Goal: Task Accomplishment & Management: Manage account settings

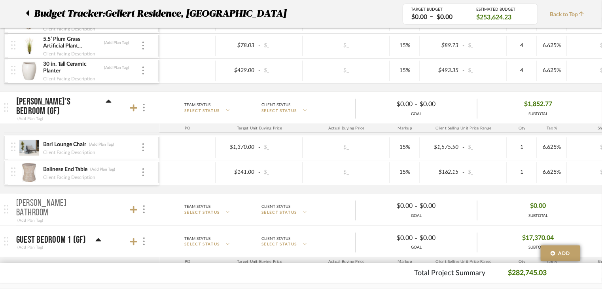
scroll to position [554, 0]
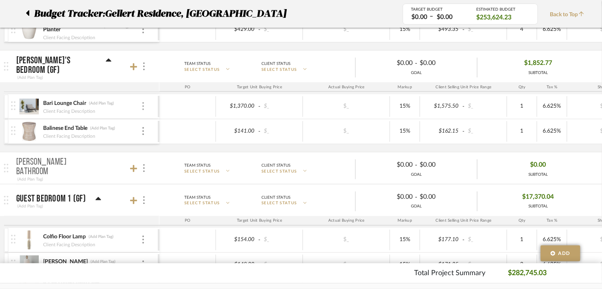
click at [145, 107] on div at bounding box center [143, 106] width 4 height 9
click at [177, 162] on span "Remove Item" at bounding box center [181, 164] width 49 height 7
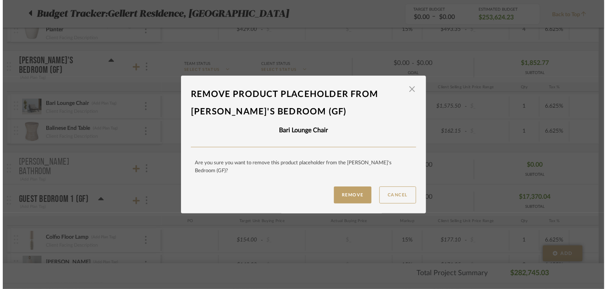
scroll to position [0, 0]
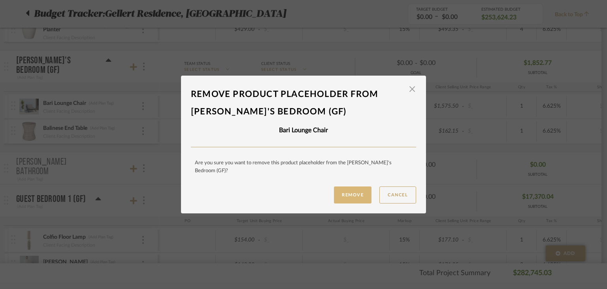
click at [335, 191] on button "Remove" at bounding box center [353, 194] width 38 height 17
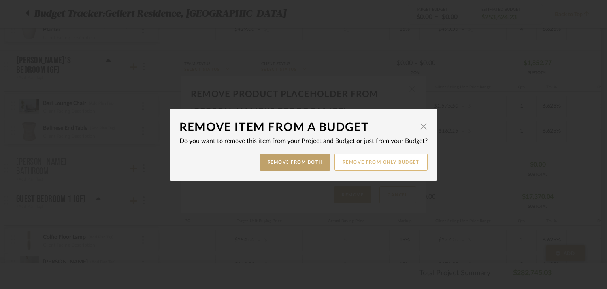
click at [386, 160] on button "Remove from only Budget" at bounding box center [382, 161] width 94 height 17
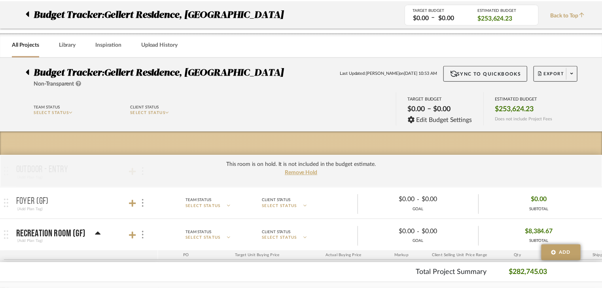
scroll to position [554, 0]
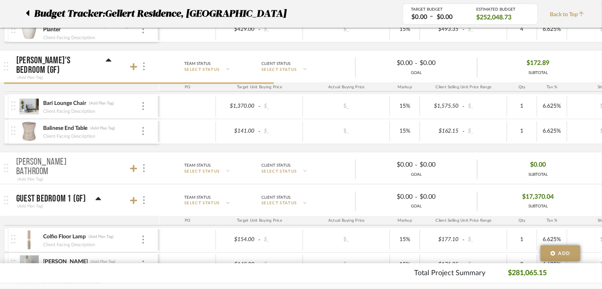
click at [147, 154] on mat-panel-title "Aron's Bathroom (Add Plan Tag)" at bounding box center [85, 168] width 139 height 29
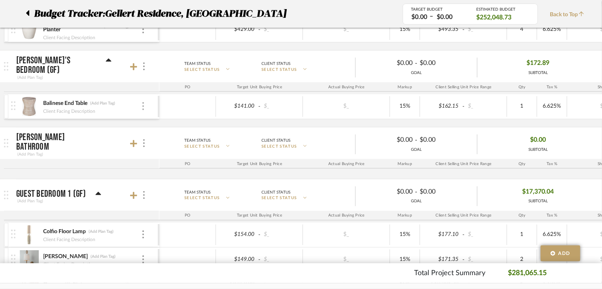
click at [145, 107] on div at bounding box center [143, 106] width 4 height 9
click at [181, 162] on span "Remove Item" at bounding box center [181, 164] width 49 height 7
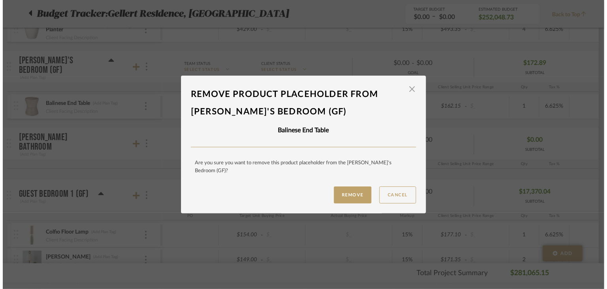
scroll to position [0, 0]
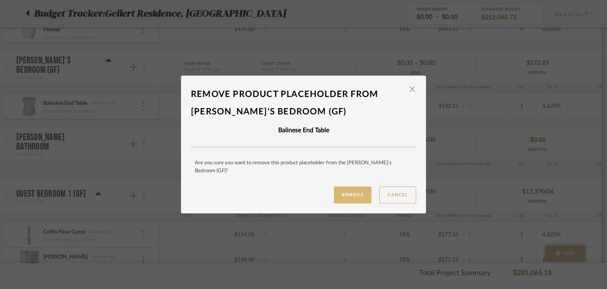
click at [360, 190] on button "Remove" at bounding box center [353, 194] width 38 height 17
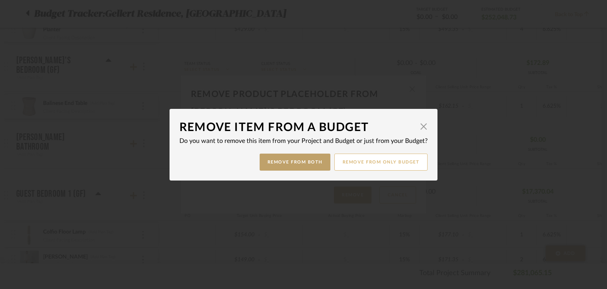
click at [372, 157] on button "Remove from only Budget" at bounding box center [382, 161] width 94 height 17
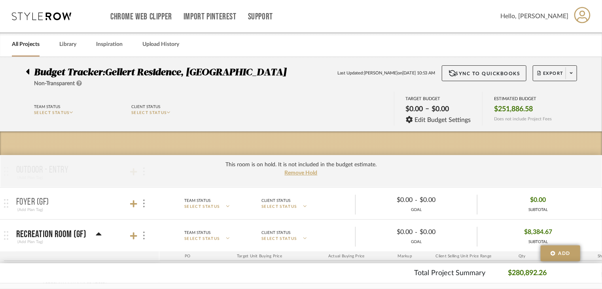
click at [28, 72] on icon at bounding box center [27, 72] width 3 height 6
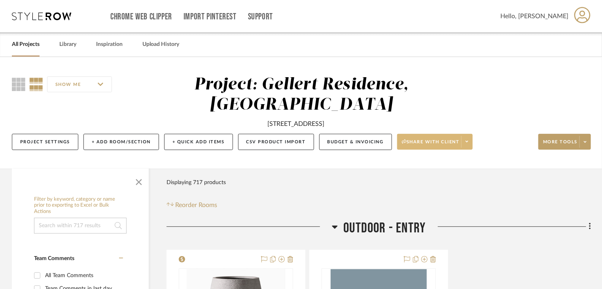
click at [449, 140] on span "Share with client" at bounding box center [431, 145] width 58 height 12
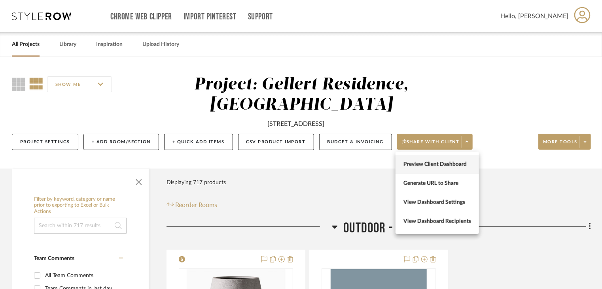
click at [432, 163] on span "Preview Client Dashboard" at bounding box center [437, 164] width 68 height 7
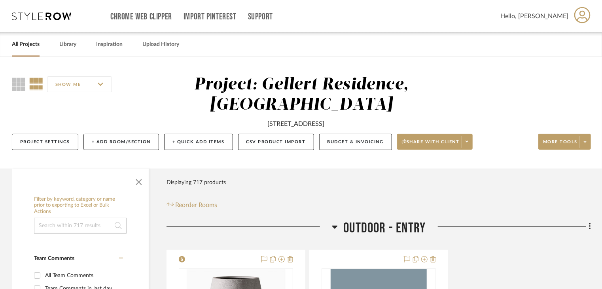
click at [20, 45] on link "All Projects" at bounding box center [26, 44] width 28 height 11
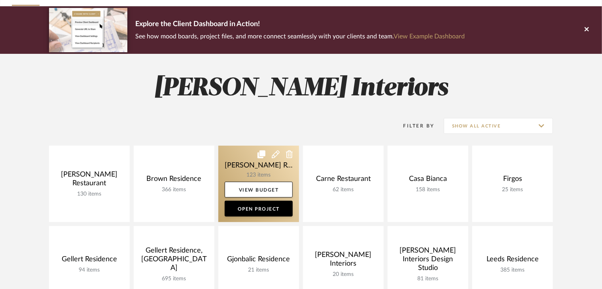
scroll to position [158, 0]
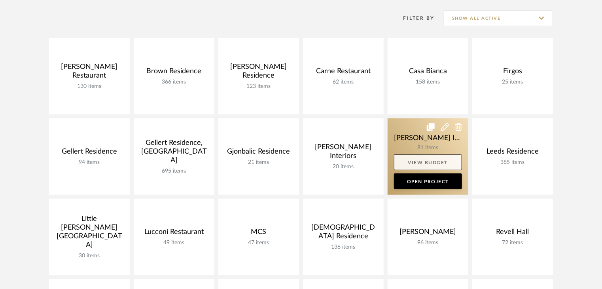
click at [426, 162] on link "View Budget" at bounding box center [428, 162] width 68 height 16
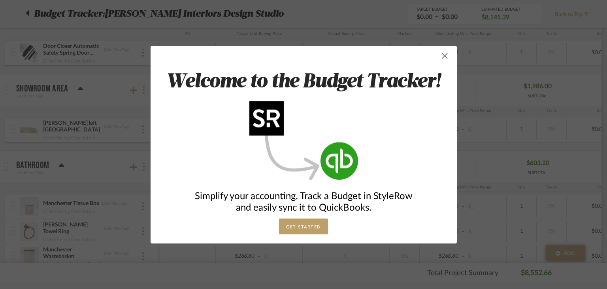
click at [443, 56] on span "button" at bounding box center [445, 56] width 16 height 16
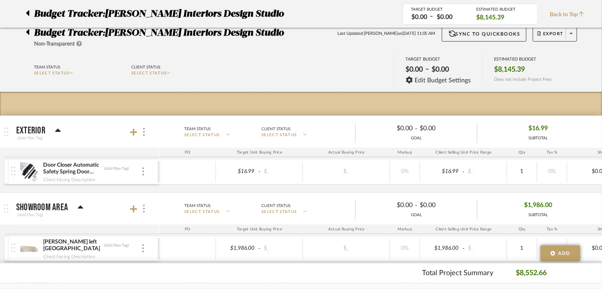
scroll to position [40, 0]
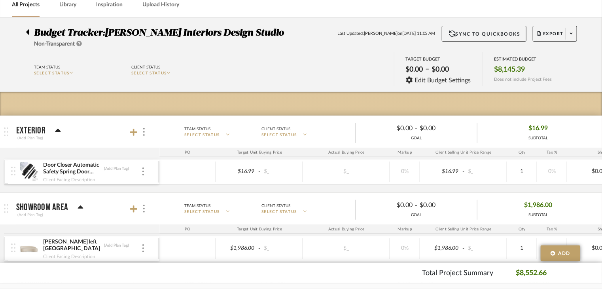
drag, startPoint x: 23, startPoint y: 27, endPoint x: 26, endPoint y: 34, distance: 7.1
click at [24, 30] on div "Budget Tracker: Justin Odle Interiors Design Studio Non-Transparent Last Update…" at bounding box center [301, 37] width 574 height 23
click at [28, 34] on icon at bounding box center [27, 32] width 3 height 6
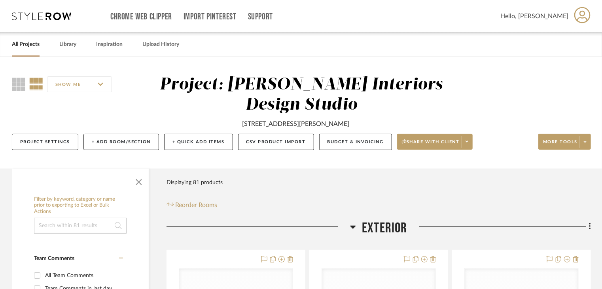
click at [24, 46] on link "All Projects" at bounding box center [26, 44] width 28 height 11
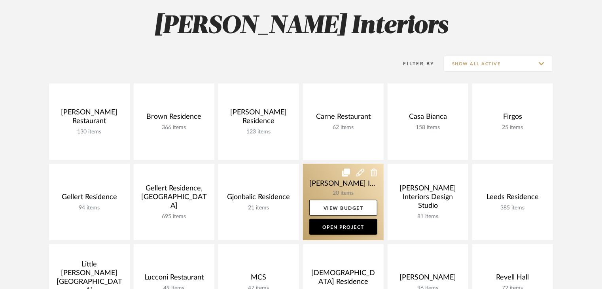
scroll to position [119, 0]
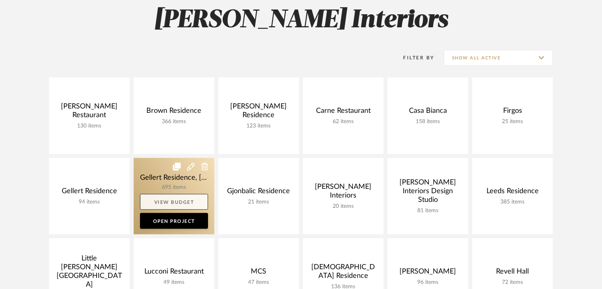
click at [164, 199] on link "View Budget" at bounding box center [174, 202] width 68 height 16
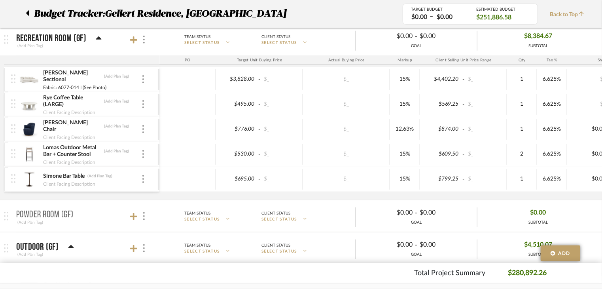
scroll to position [198, 0]
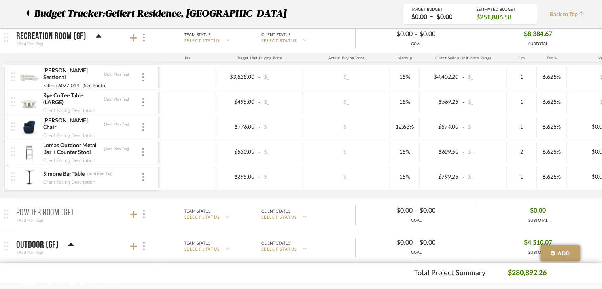
click at [96, 36] on icon at bounding box center [99, 35] width 6 height 3
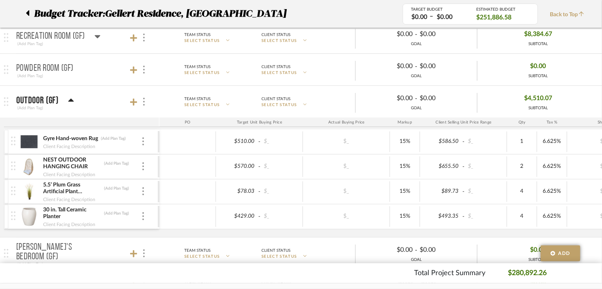
click at [95, 36] on icon at bounding box center [98, 36] width 6 height 9
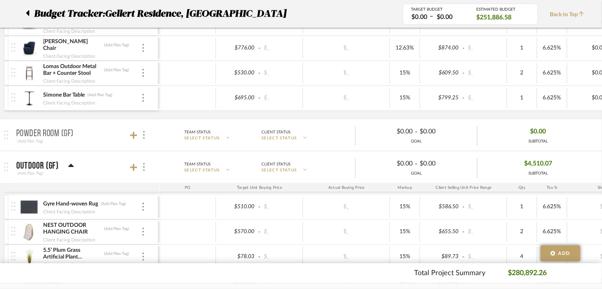
scroll to position [316, 0]
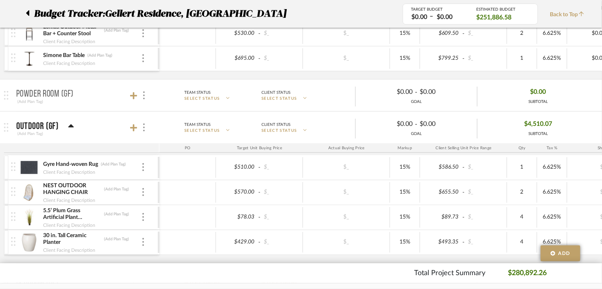
click at [70, 125] on icon at bounding box center [71, 125] width 6 height 3
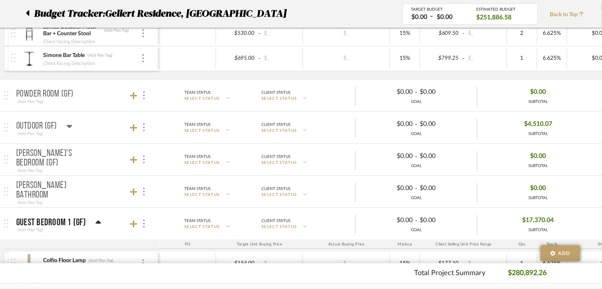
click at [70, 125] on icon at bounding box center [70, 126] width 6 height 3
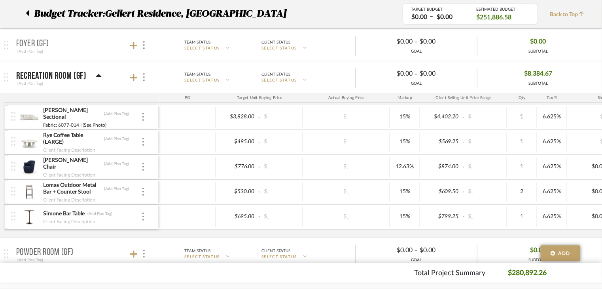
scroll to position [237, 0]
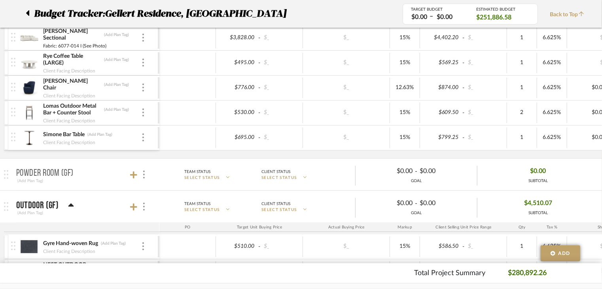
click at [61, 176] on p "Powder Room (GF)" at bounding box center [44, 172] width 57 height 9
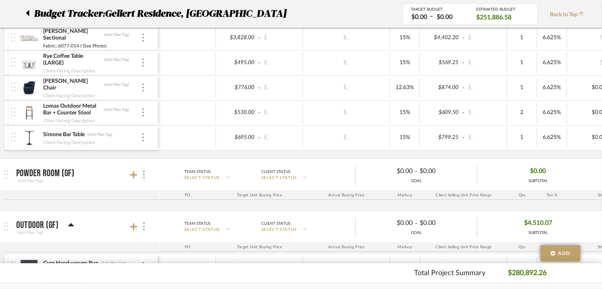
click at [61, 176] on p "Powder Room (GF)" at bounding box center [45, 172] width 58 height 9
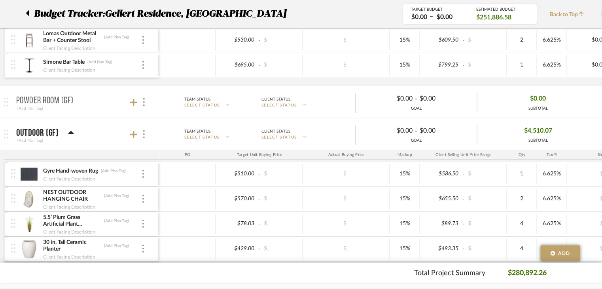
scroll to position [395, 0]
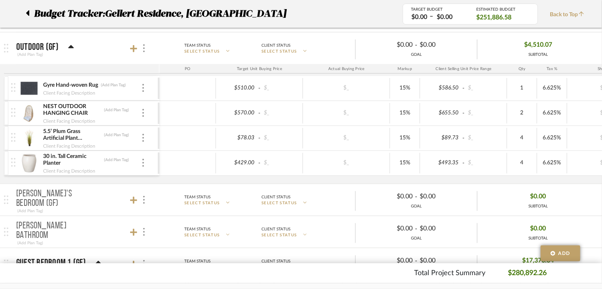
click at [147, 85] on div "Gyre Hand-woven Rug (Add Plan Tag) Client Facing Description" at bounding box center [84, 88] width 147 height 25
click at [140, 85] on div "Gyre Hand-woven Rug (Add Plan Tag)" at bounding box center [92, 85] width 98 height 8
click at [91, 206] on mat-panel-title "Aaron's Bedroom (GF) (Add Plan Tag)" at bounding box center [85, 199] width 139 height 29
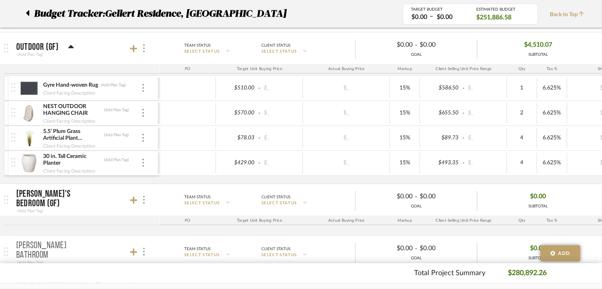
click at [91, 206] on mat-panel-title "Aaron's Bedroom (GF) (Add Plan Tag)" at bounding box center [85, 199] width 139 height 29
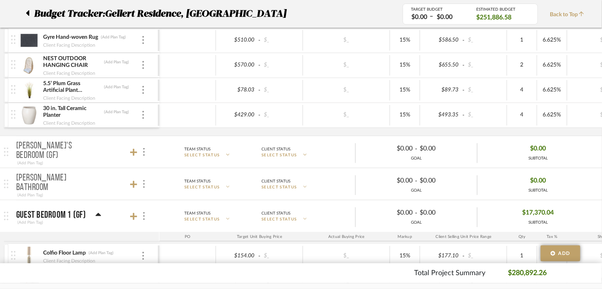
scroll to position [475, 0]
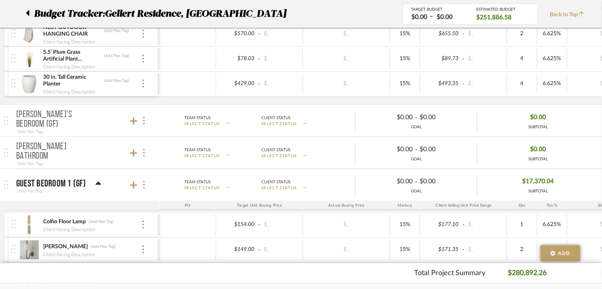
click at [60, 183] on p "Guest Bedroom 1 (GF)" at bounding box center [51, 183] width 70 height 9
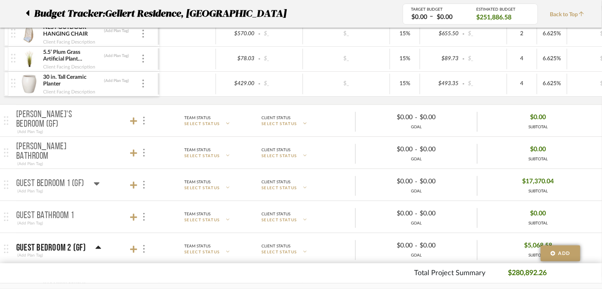
click at [60, 183] on p "Guest Bedroom 1 (GF)" at bounding box center [50, 183] width 68 height 9
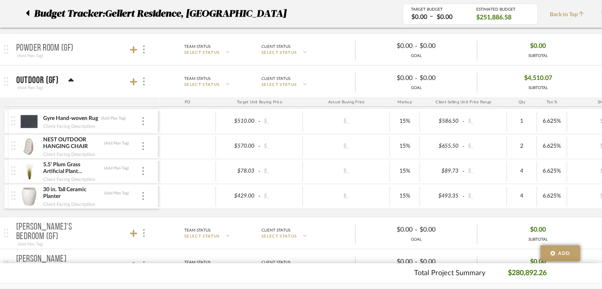
scroll to position [370, 0]
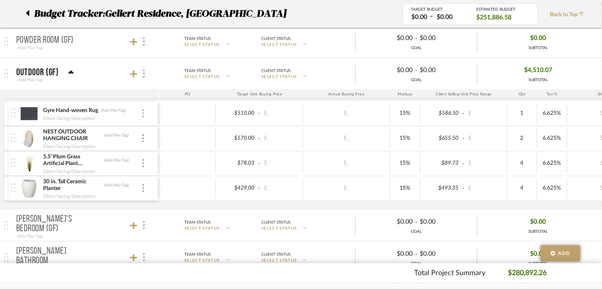
click at [145, 115] on div at bounding box center [143, 113] width 4 height 9
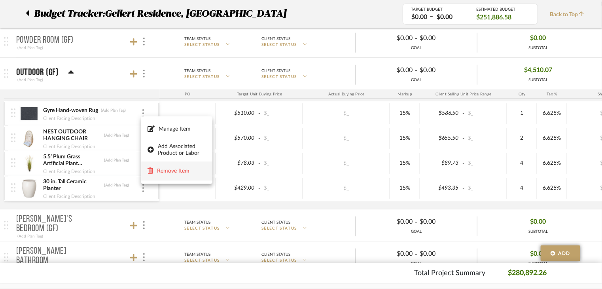
click at [165, 170] on span "Remove Item" at bounding box center [181, 171] width 49 height 7
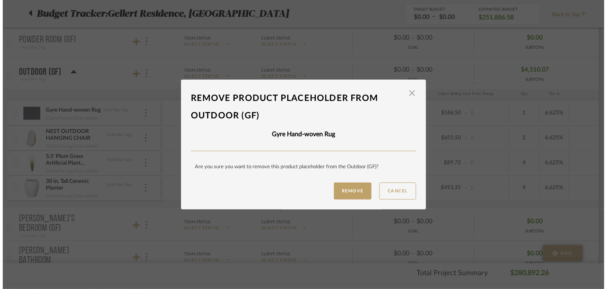
scroll to position [0, 0]
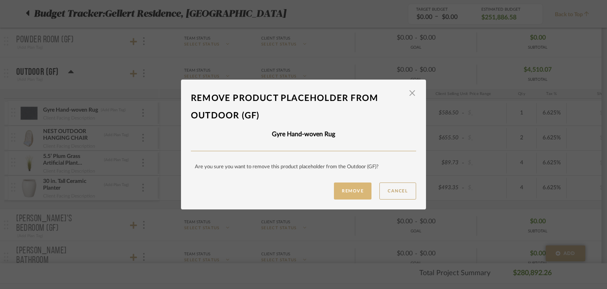
click at [346, 191] on button "Remove" at bounding box center [353, 190] width 38 height 17
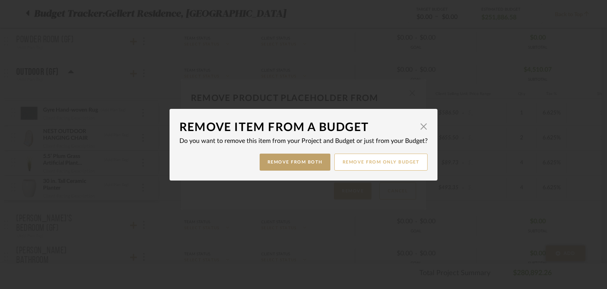
click at [381, 163] on button "Remove from only Budget" at bounding box center [382, 161] width 94 height 17
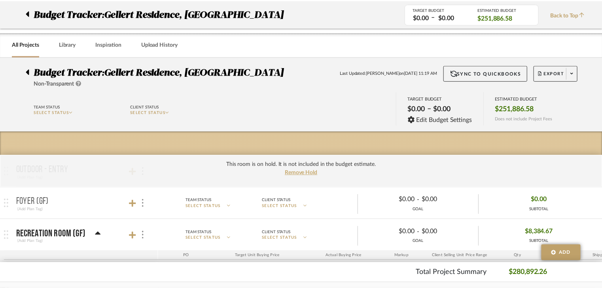
scroll to position [370, 0]
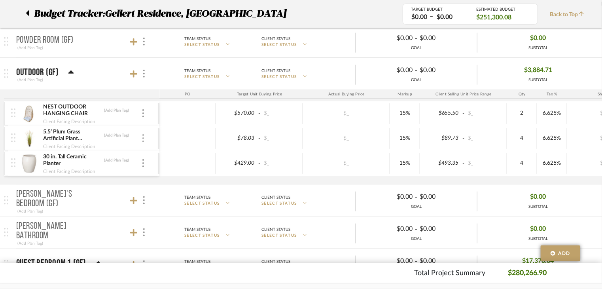
click at [142, 134] on img at bounding box center [143, 138] width 2 height 8
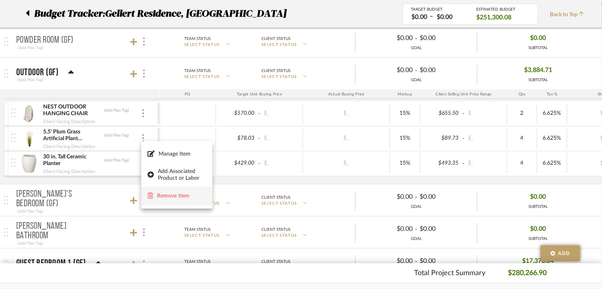
click at [174, 193] on span "Remove Item" at bounding box center [181, 196] width 49 height 7
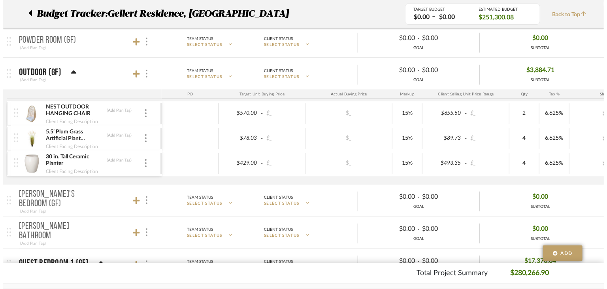
scroll to position [0, 0]
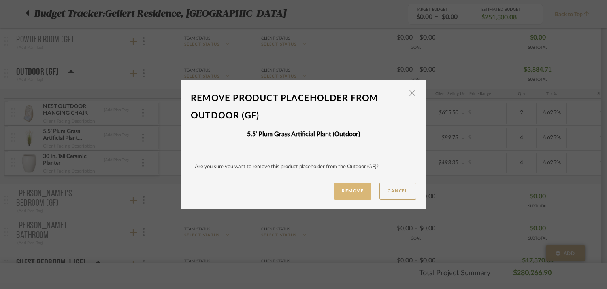
click at [355, 189] on button "Remove" at bounding box center [353, 190] width 38 height 17
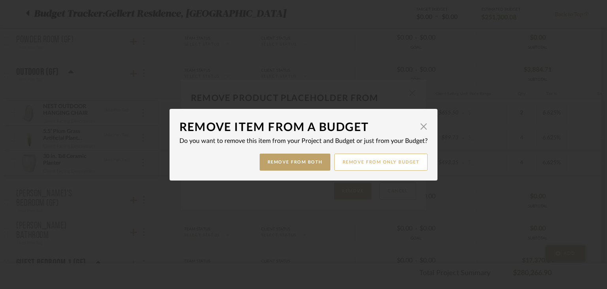
click at [395, 164] on button "Remove from only Budget" at bounding box center [382, 161] width 94 height 17
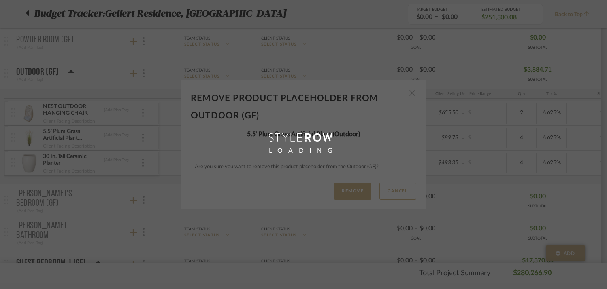
click at [142, 112] on img at bounding box center [143, 113] width 2 height 8
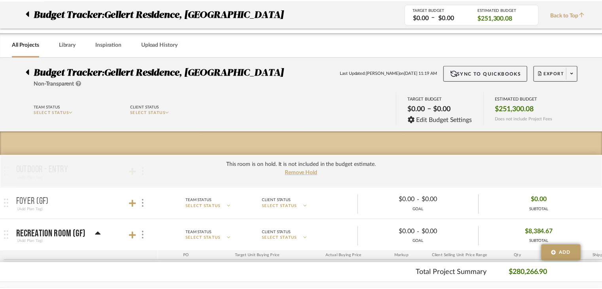
scroll to position [370, 0]
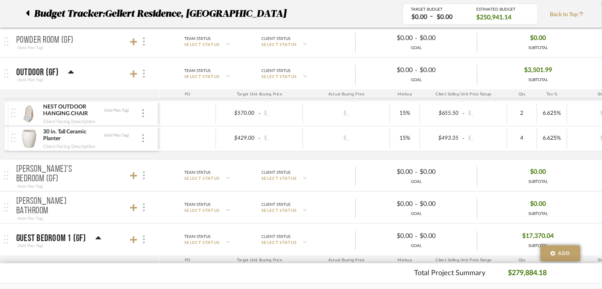
click at [139, 105] on div "NEST OUTDOOR HANGING CHAIR (Add Plan Tag)" at bounding box center [92, 110] width 98 height 14
click at [143, 112] on img at bounding box center [143, 113] width 2 height 8
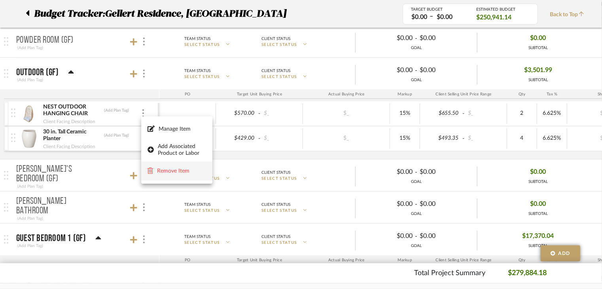
click at [164, 171] on span "Remove Item" at bounding box center [181, 171] width 49 height 7
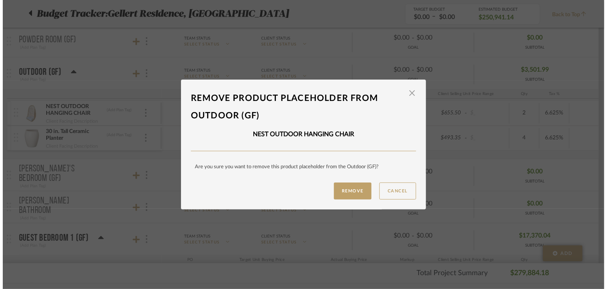
scroll to position [0, 0]
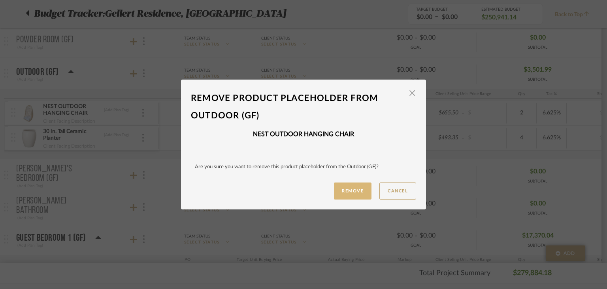
click at [337, 190] on button "Remove" at bounding box center [353, 190] width 38 height 17
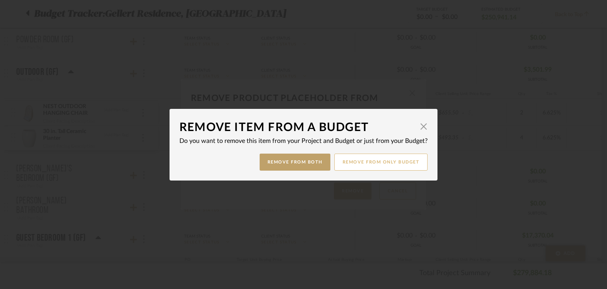
click at [406, 168] on button "Remove from only Budget" at bounding box center [382, 161] width 94 height 17
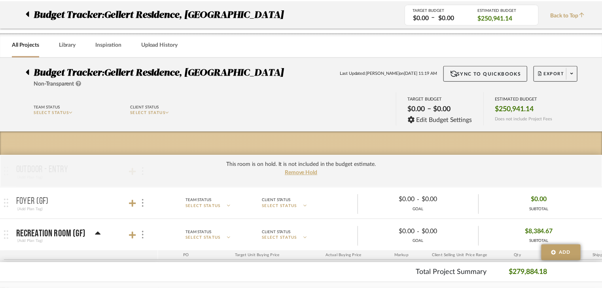
scroll to position [370, 0]
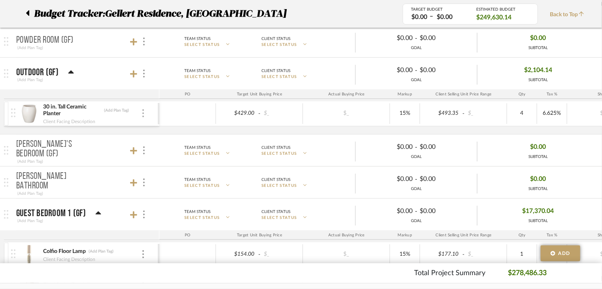
click at [144, 113] on div at bounding box center [143, 113] width 4 height 9
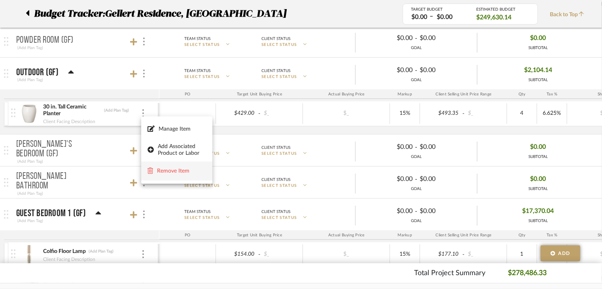
click at [167, 170] on span "Remove Item" at bounding box center [181, 171] width 49 height 7
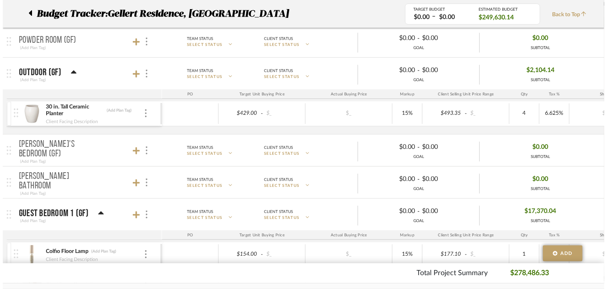
scroll to position [0, 0]
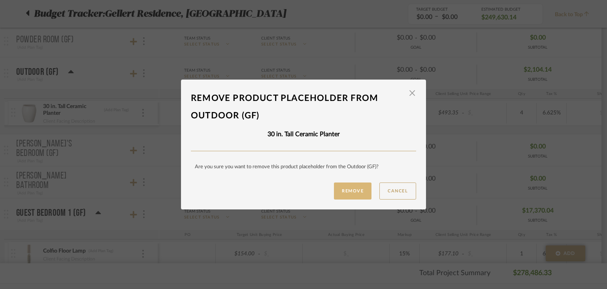
click at [351, 191] on button "Remove" at bounding box center [353, 190] width 38 height 17
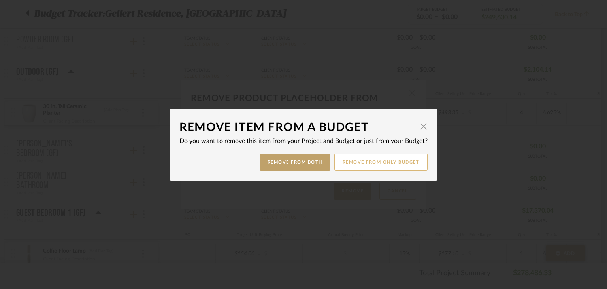
click at [379, 164] on button "Remove from only Budget" at bounding box center [382, 161] width 94 height 17
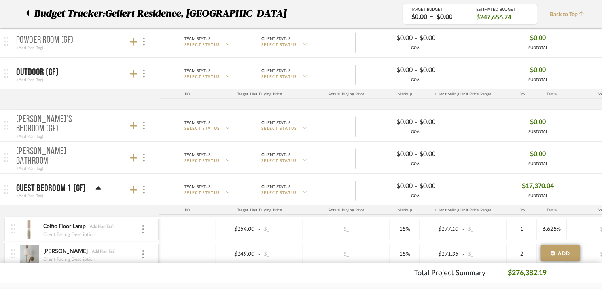
scroll to position [410, 0]
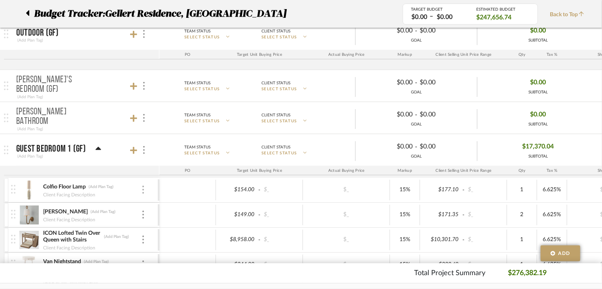
click at [143, 185] on img at bounding box center [143, 189] width 2 height 8
click at [176, 246] on span "Remove Item" at bounding box center [181, 247] width 49 height 7
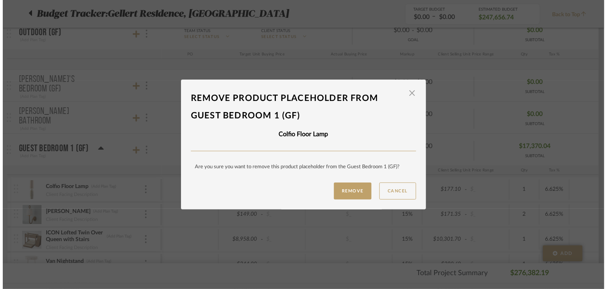
scroll to position [0, 0]
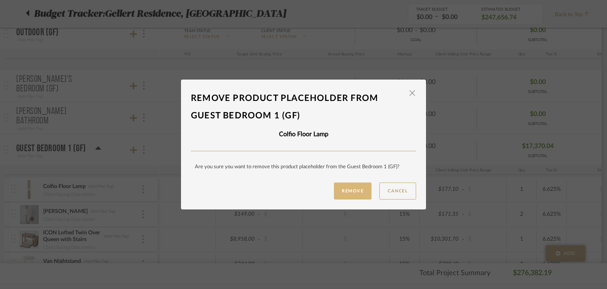
click at [358, 188] on button "Remove" at bounding box center [353, 190] width 38 height 17
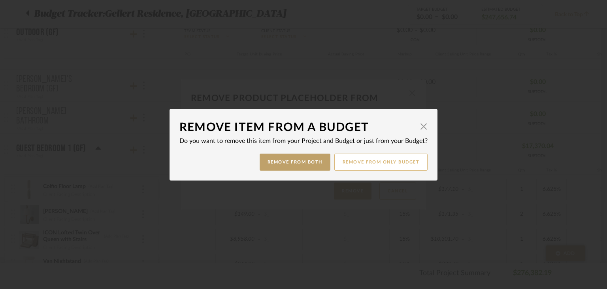
click at [365, 159] on button "Remove from only Budget" at bounding box center [382, 161] width 94 height 17
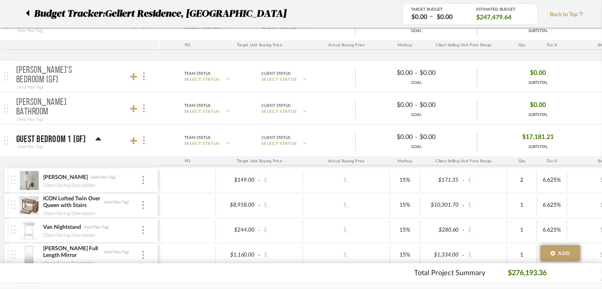
scroll to position [489, 0]
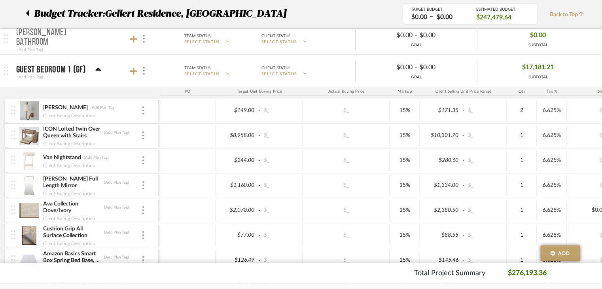
click at [66, 89] on div at bounding box center [81, 91] width 155 height 9
click at [145, 109] on div "Shepard Sconce (Add Plan Tag) Client Facing Description" at bounding box center [84, 110] width 147 height 25
click at [142, 109] on img at bounding box center [143, 110] width 2 height 8
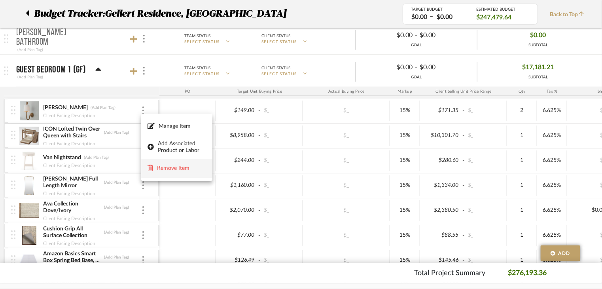
click at [176, 167] on span "Remove Item" at bounding box center [181, 168] width 49 height 7
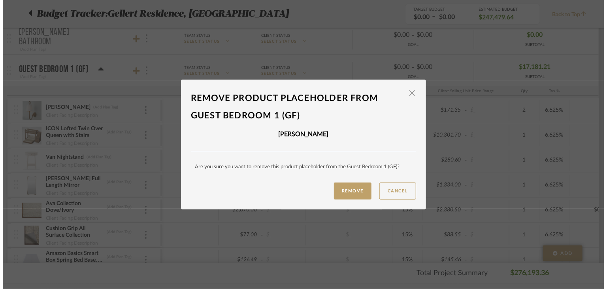
scroll to position [0, 0]
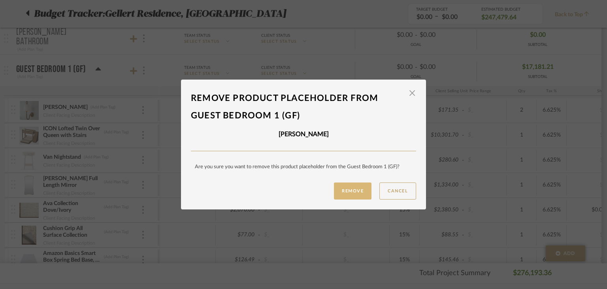
click at [348, 191] on button "Remove" at bounding box center [353, 190] width 38 height 17
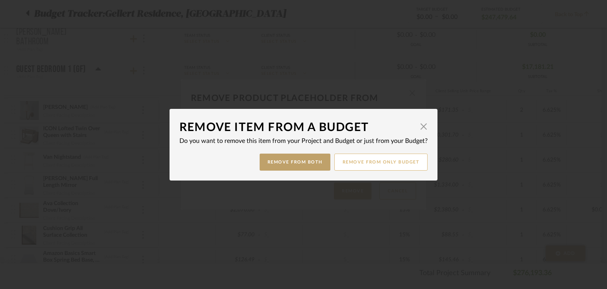
click at [396, 159] on button "Remove from only Budget" at bounding box center [382, 161] width 94 height 17
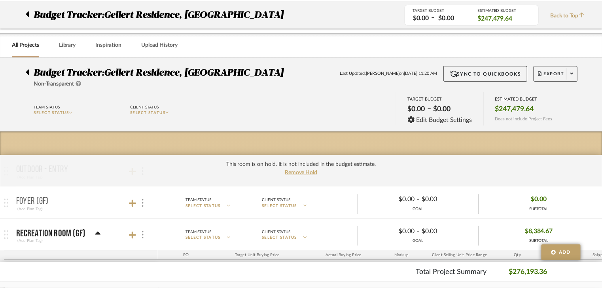
scroll to position [489, 0]
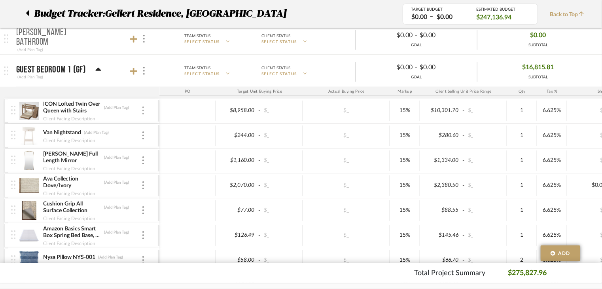
click at [142, 111] on div at bounding box center [143, 110] width 4 height 9
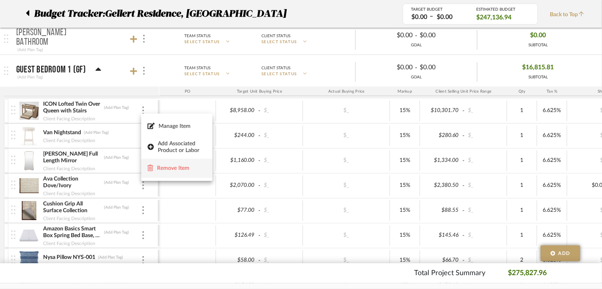
click at [169, 170] on span "Remove Item" at bounding box center [181, 168] width 49 height 7
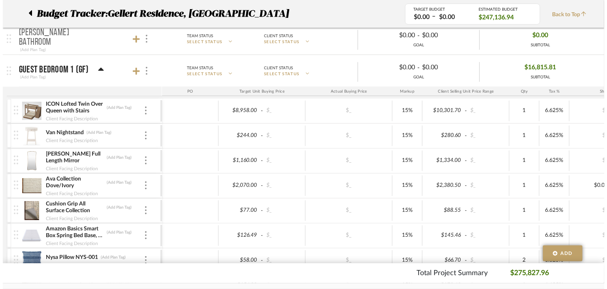
scroll to position [0, 0]
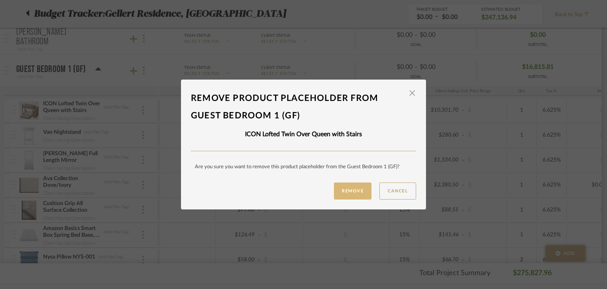
click at [350, 186] on button "Remove" at bounding box center [353, 190] width 38 height 17
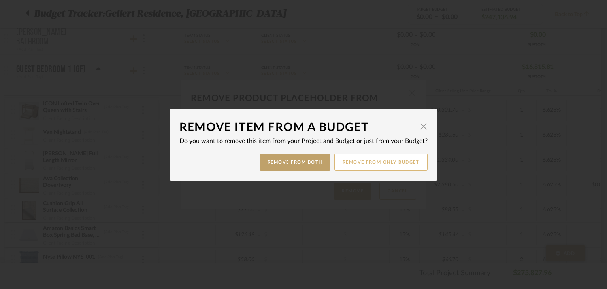
click at [397, 161] on button "Remove from only Budget" at bounding box center [382, 161] width 94 height 17
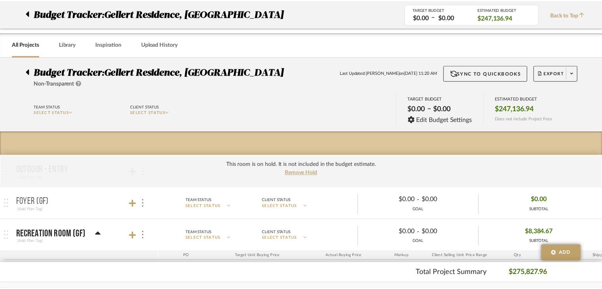
scroll to position [489, 0]
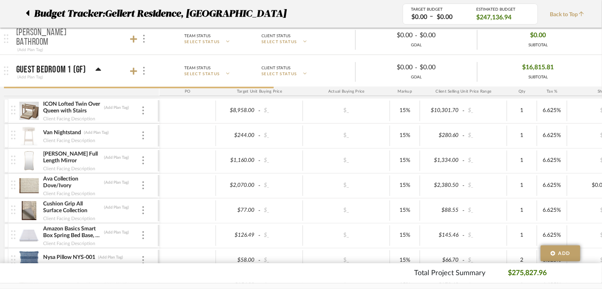
click at [146, 112] on div "ICON Lofted Twin Over Queen with Stairs (Add Plan Tag) Client Facing Description" at bounding box center [84, 110] width 147 height 25
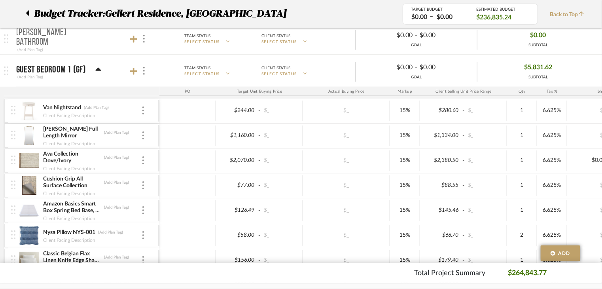
click at [148, 111] on div "Van Nightstand (Add Plan Tag) Client Facing Description" at bounding box center [84, 110] width 147 height 25
click at [146, 110] on div "Van Nightstand (Add Plan Tag) Client Facing Description" at bounding box center [84, 110] width 147 height 25
click at [143, 108] on img at bounding box center [143, 110] width 2 height 8
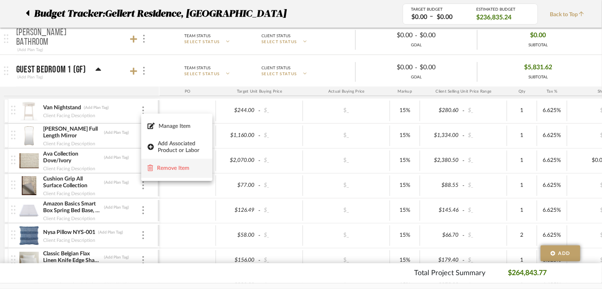
click at [163, 164] on span "Remove Item" at bounding box center [177, 168] width 59 height 8
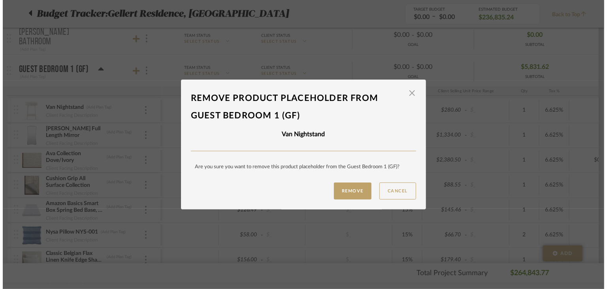
scroll to position [0, 0]
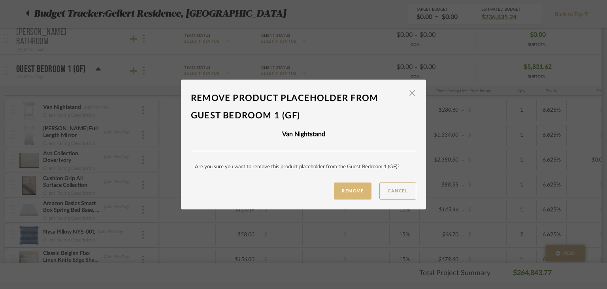
click at [342, 187] on button "Remove" at bounding box center [353, 190] width 38 height 17
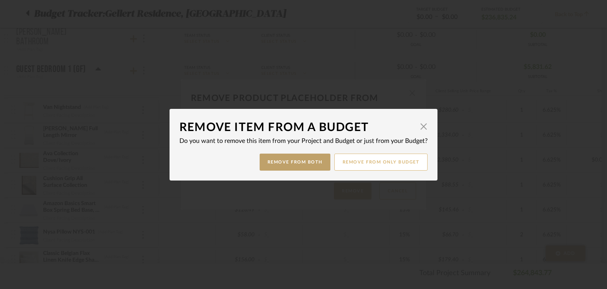
click at [392, 162] on button "Remove from only Budget" at bounding box center [382, 161] width 94 height 17
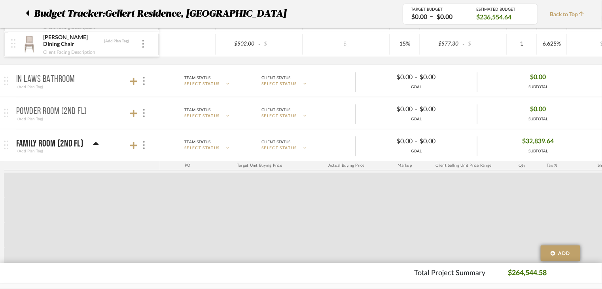
scroll to position [3825, 0]
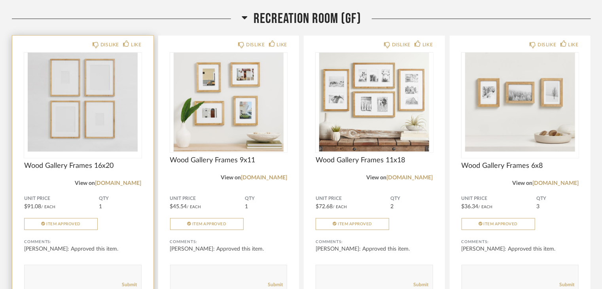
scroll to position [119, 0]
click at [116, 217] on div "Unit Price $91.08 / Each QTY 1 Item Approved" at bounding box center [82, 213] width 117 height 34
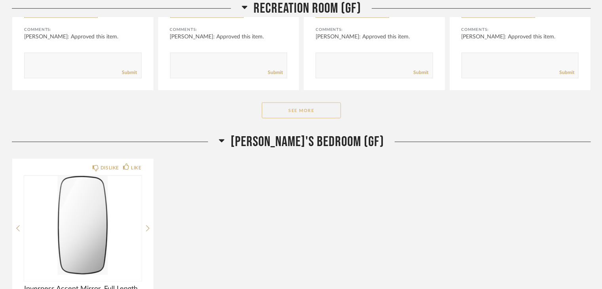
scroll to position [316, 0]
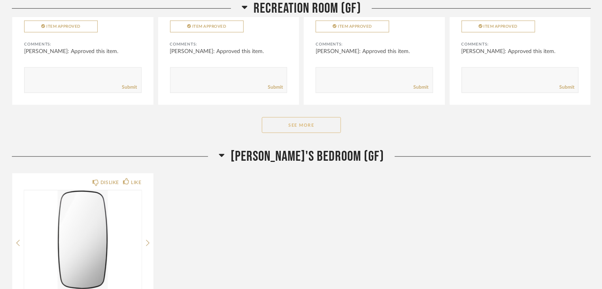
click at [300, 127] on button "See More" at bounding box center [301, 125] width 79 height 16
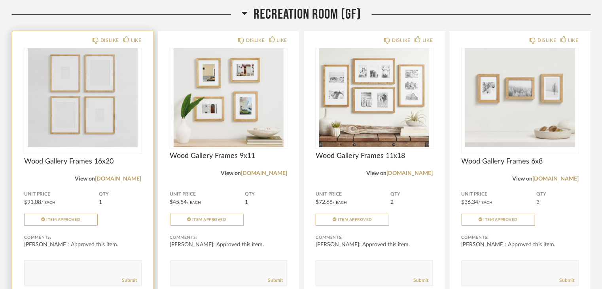
scroll to position [119, 0]
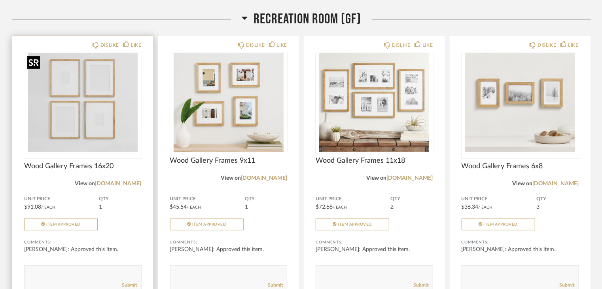
click at [95, 90] on img "0" at bounding box center [82, 102] width 117 height 99
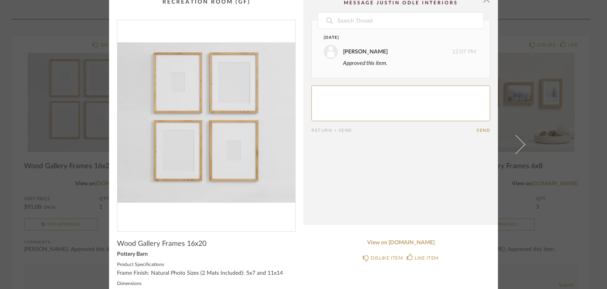
scroll to position [0, 0]
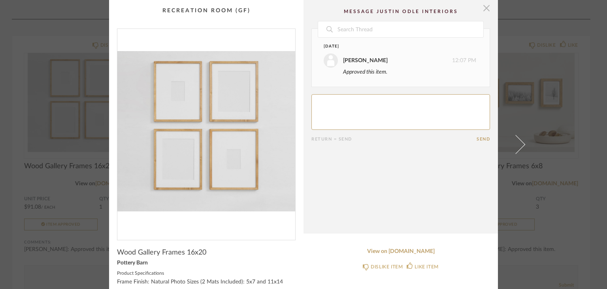
click at [481, 10] on span "button" at bounding box center [487, 8] width 16 height 16
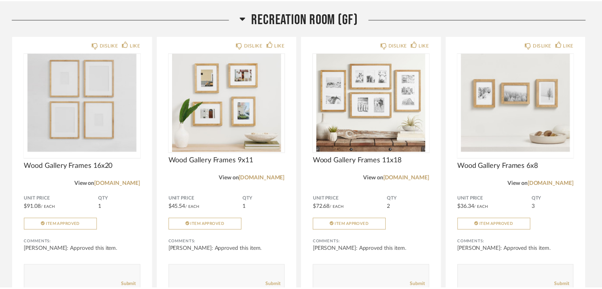
scroll to position [119, 0]
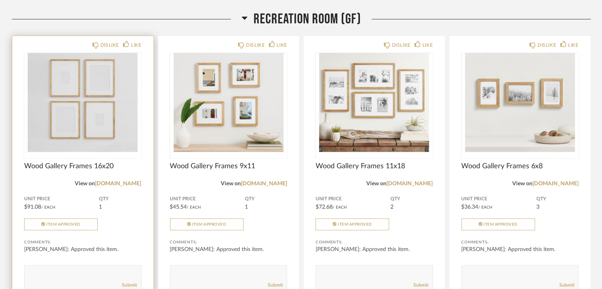
drag, startPoint x: 36, startPoint y: 45, endPoint x: 11, endPoint y: 45, distance: 24.9
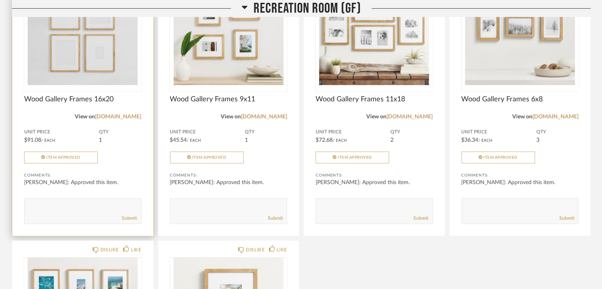
scroll to position [198, 0]
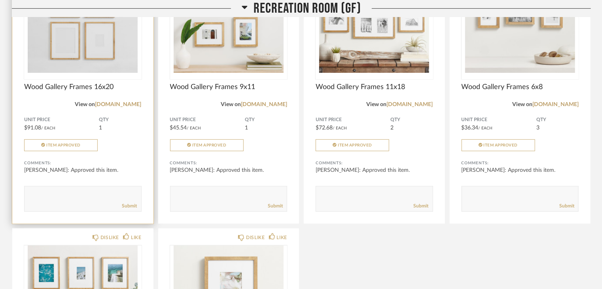
click at [125, 143] on div "Unit Price $91.08 / Each QTY 1 Item Approved" at bounding box center [82, 134] width 117 height 34
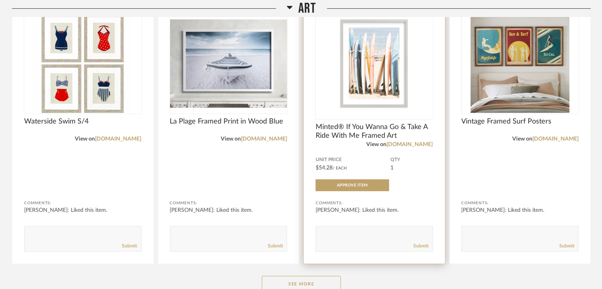
scroll to position [2973, 0]
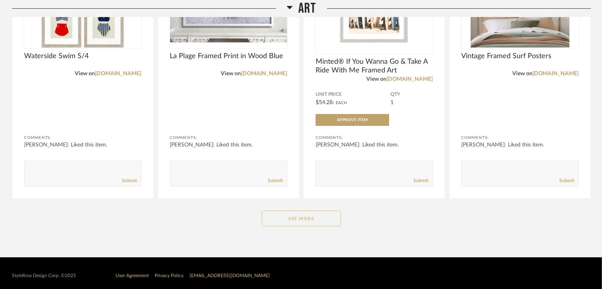
click at [301, 212] on button "See More" at bounding box center [301, 218] width 79 height 16
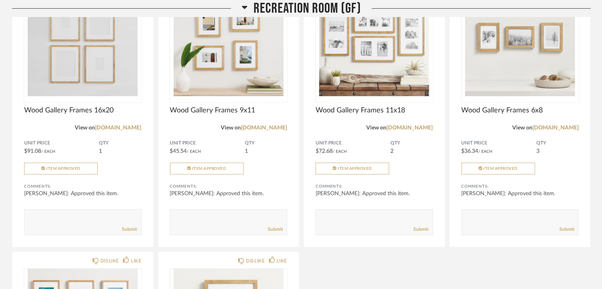
scroll to position [0, 0]
